Goal: Navigation & Orientation: Find specific page/section

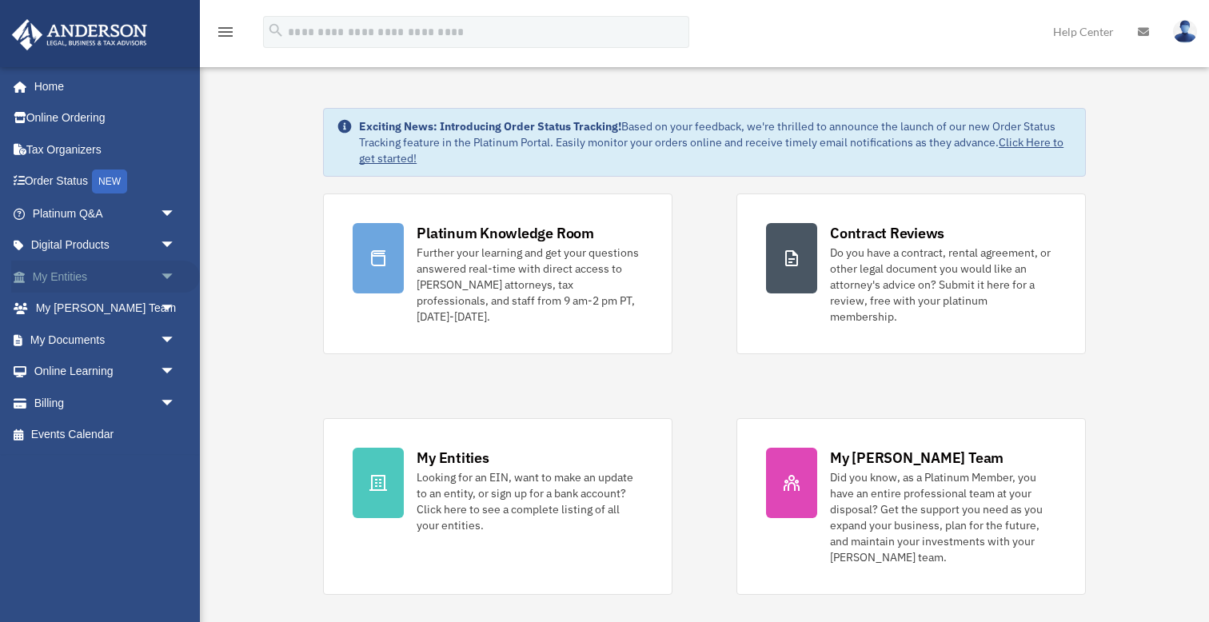
click at [168, 274] on span "arrow_drop_down" at bounding box center [176, 277] width 32 height 33
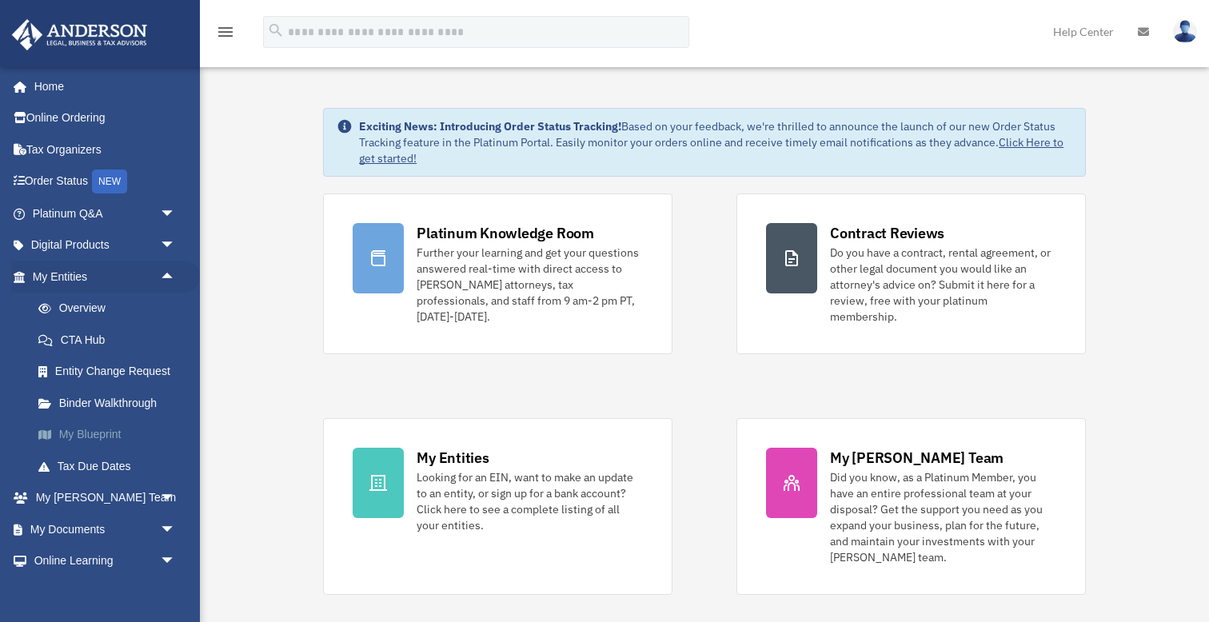
click at [104, 434] on link "My Blueprint" at bounding box center [110, 435] width 177 height 32
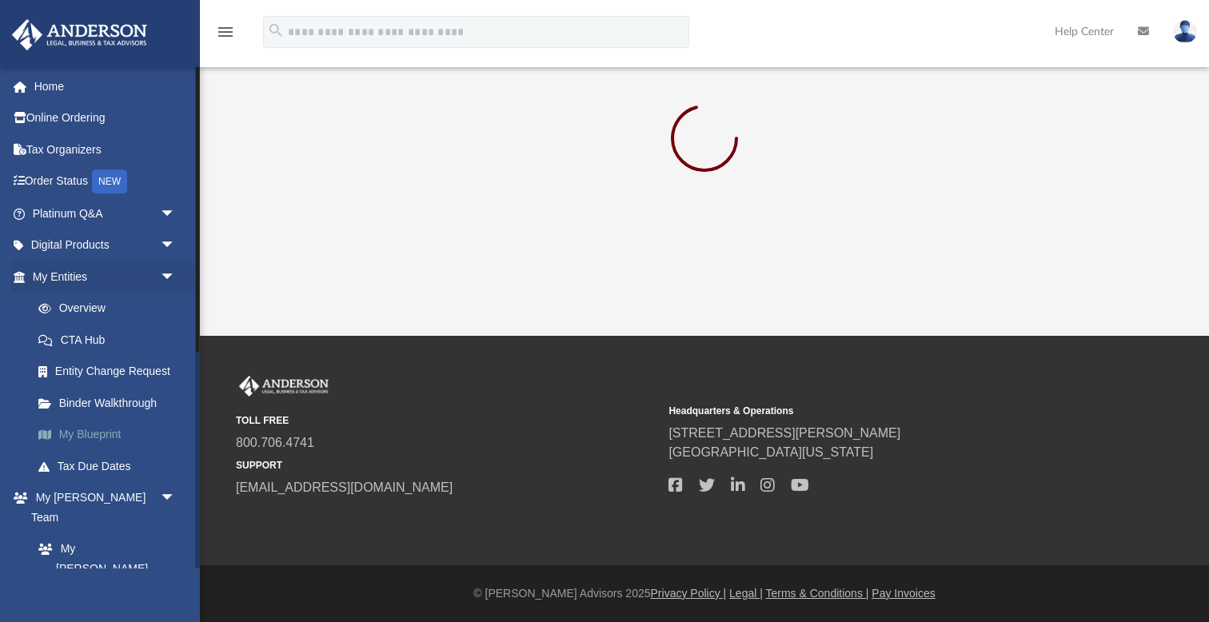
click at [95, 428] on link "My Blueprint" at bounding box center [110, 435] width 177 height 32
click at [486, 425] on small "TOLL FREE" at bounding box center [446, 420] width 421 height 14
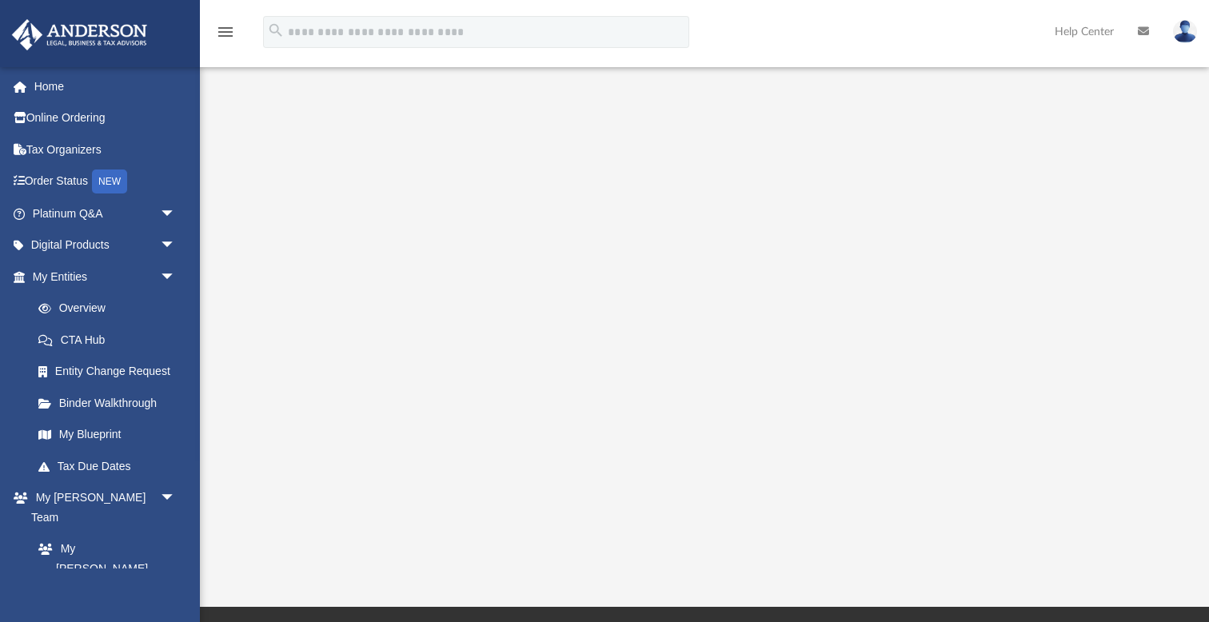
scroll to position [180, 0]
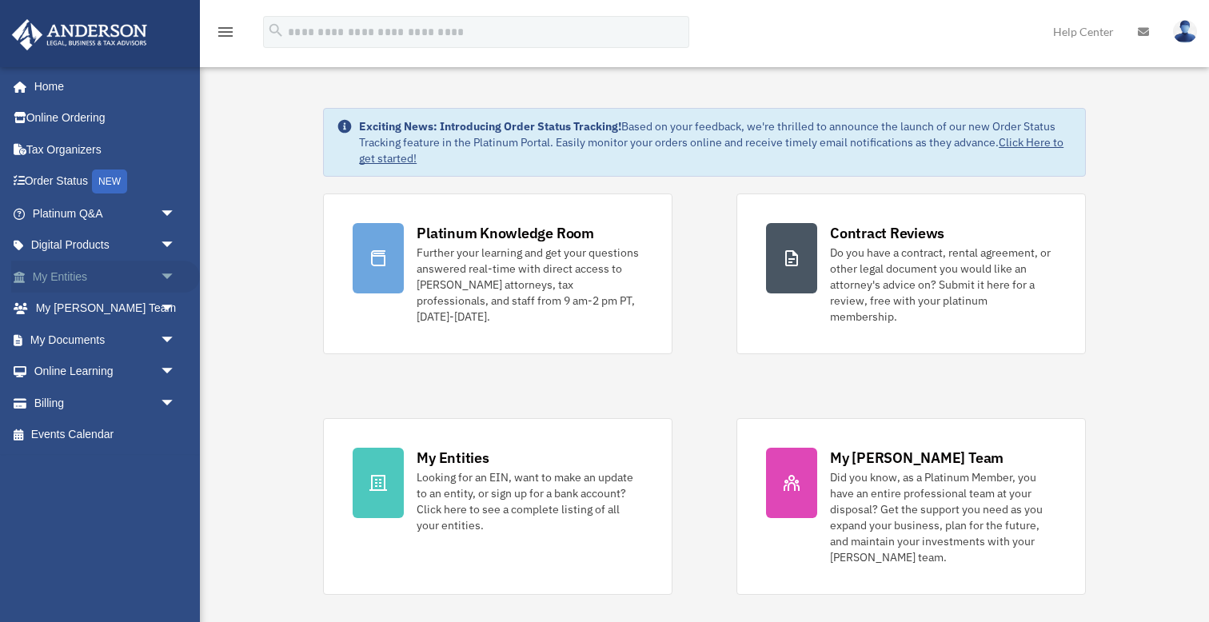
click at [169, 273] on span "arrow_drop_down" at bounding box center [176, 277] width 32 height 33
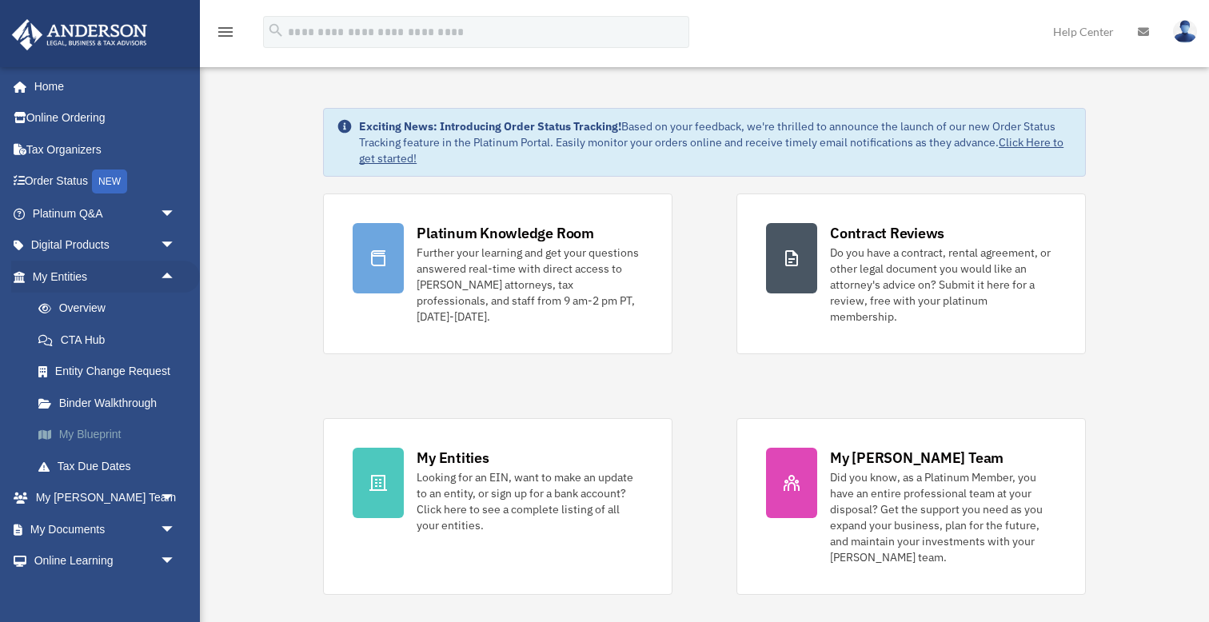
click at [94, 428] on link "My Blueprint" at bounding box center [110, 435] width 177 height 32
